Goal: Transaction & Acquisition: Purchase product/service

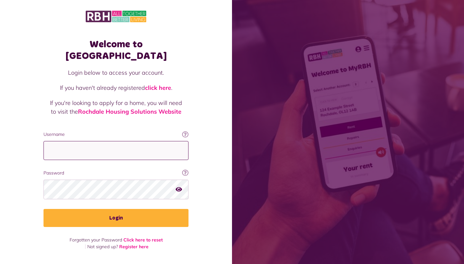
type input "**********"
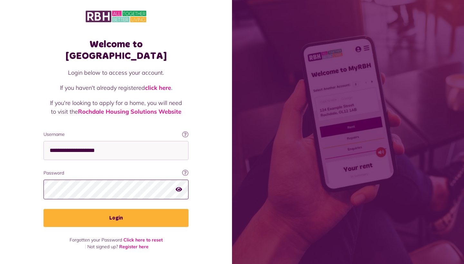
click at [116, 209] on button "Login" at bounding box center [115, 218] width 145 height 18
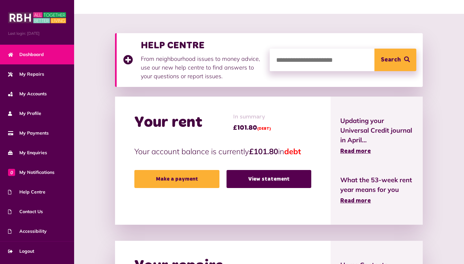
scroll to position [67, 0]
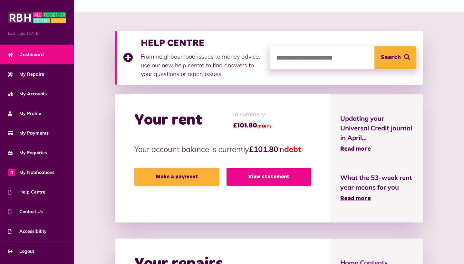
click at [254, 175] on link "View statement" at bounding box center [268, 177] width 85 height 18
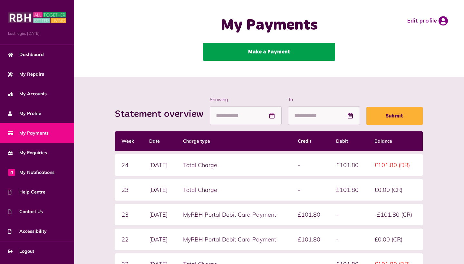
click at [297, 58] on link "Make a Payment" at bounding box center [269, 52] width 132 height 18
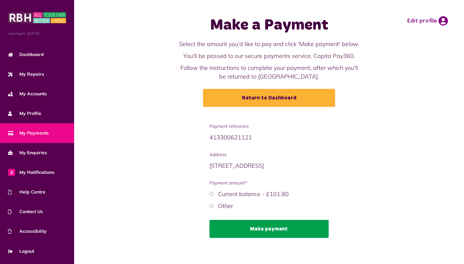
click at [239, 223] on button "Make payment" at bounding box center [268, 229] width 119 height 18
